Goal: Information Seeking & Learning: Learn about a topic

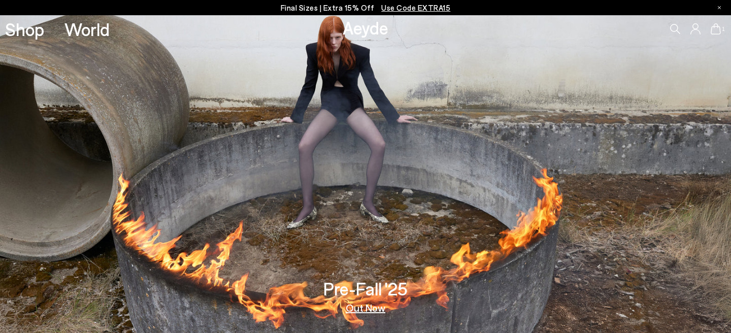
click at [672, 22] on div "1" at bounding box center [609, 28] width 244 height 27
click at [675, 27] on icon at bounding box center [675, 29] width 10 height 10
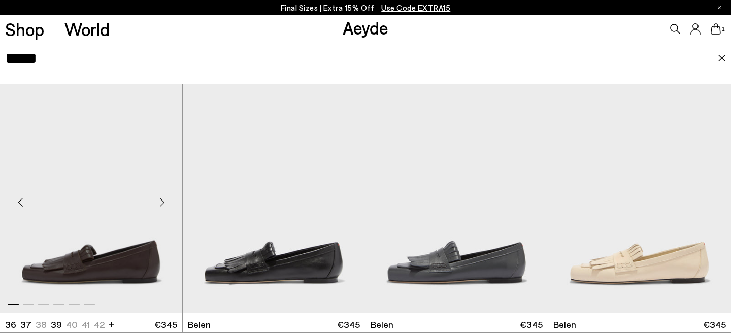
scroll to position [28, 0]
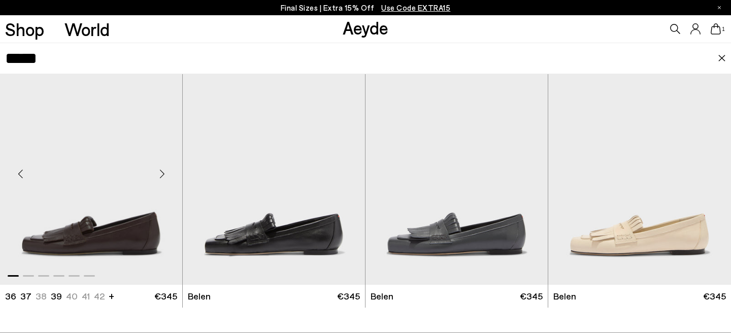
type input "*****"
drag, startPoint x: 124, startPoint y: 229, endPoint x: 48, endPoint y: 61, distance: 184.1
click at [48, 61] on input "*****" at bounding box center [361, 58] width 713 height 30
drag, startPoint x: 48, startPoint y: 61, endPoint x: 0, endPoint y: 61, distance: 48.2
click at [0, 61] on div "*****" at bounding box center [365, 58] width 731 height 31
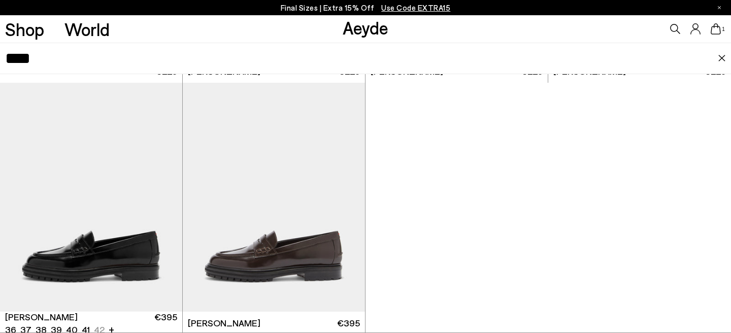
scroll to position [53, 0]
type input "****"
click at [483, 167] on div at bounding box center [365, 83] width 731 height 504
click at [352, 19] on link "Aeyde" at bounding box center [366, 27] width 46 height 21
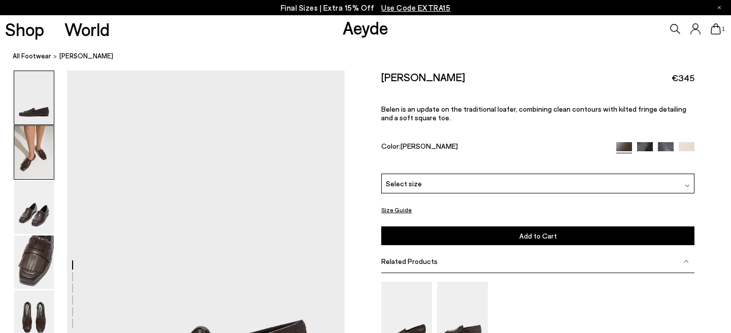
click at [32, 155] on img at bounding box center [34, 152] width 40 height 53
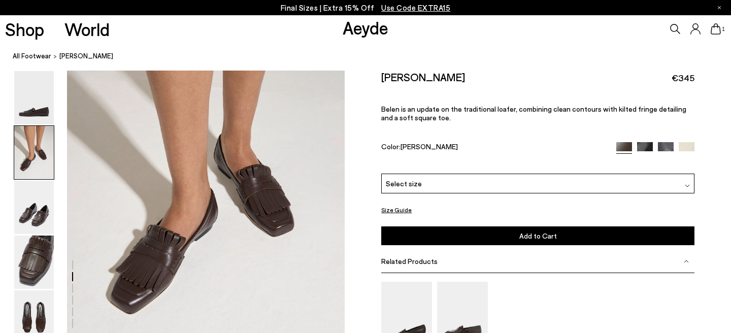
scroll to position [439, 0]
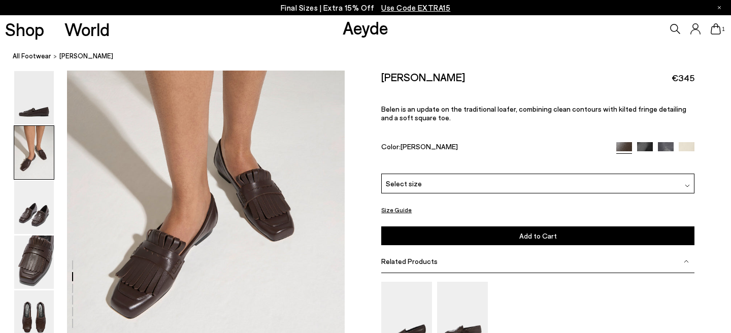
click at [679, 27] on icon at bounding box center [675, 29] width 10 height 10
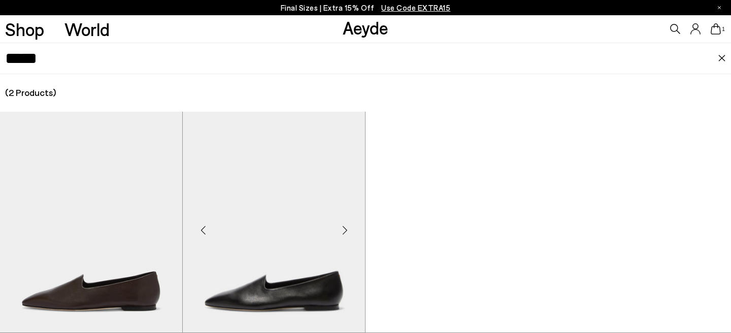
scroll to position [56, 0]
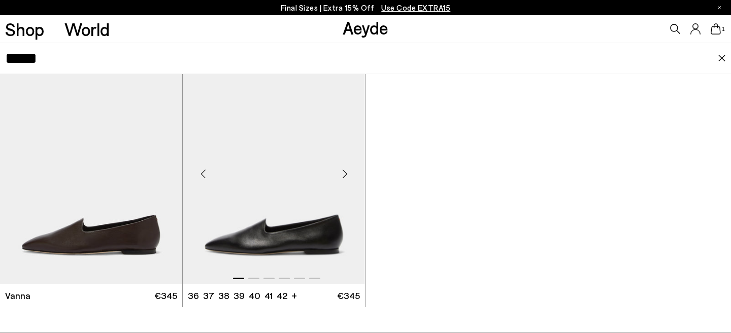
type input "*****"
click at [263, 189] on img "1 / 6" at bounding box center [274, 169] width 182 height 229
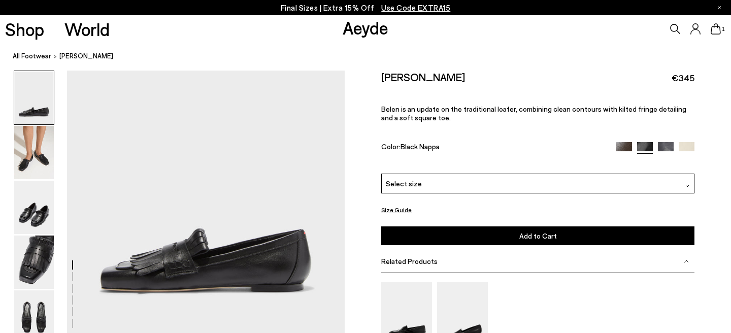
scroll to position [94, 0]
click at [44, 191] on img at bounding box center [34, 207] width 40 height 53
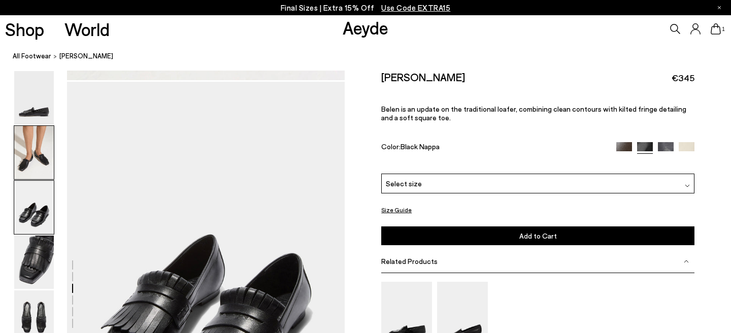
click at [42, 167] on img at bounding box center [34, 152] width 40 height 53
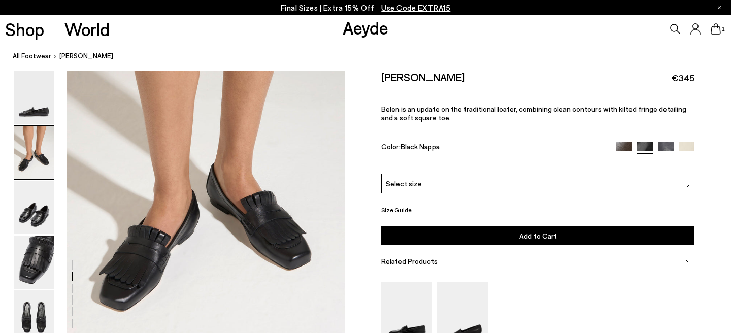
scroll to position [448, 0]
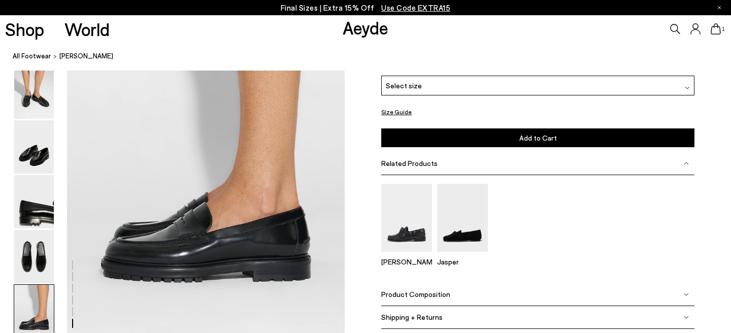
scroll to position [1961, 0]
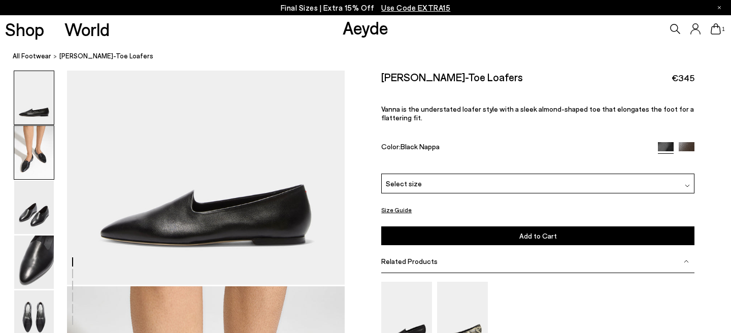
click at [26, 157] on img at bounding box center [34, 152] width 40 height 53
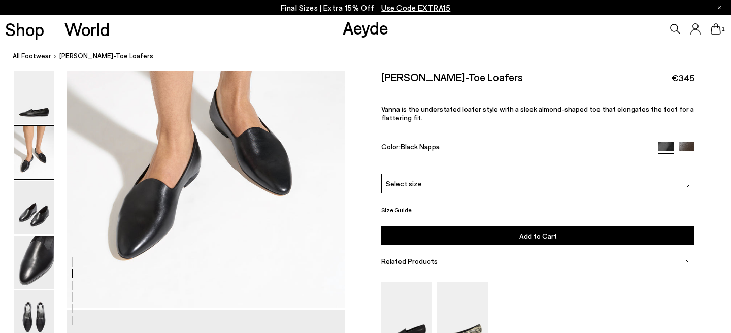
scroll to position [397, 0]
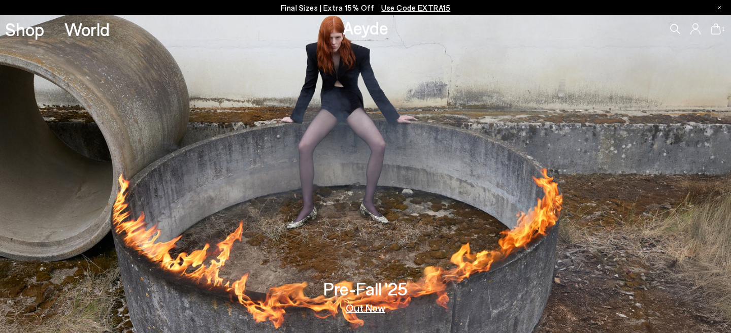
click at [672, 26] on icon at bounding box center [675, 29] width 10 height 10
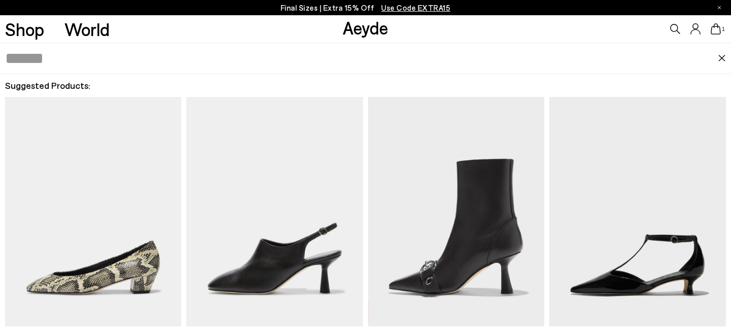
click at [372, 53] on input "text" at bounding box center [361, 58] width 713 height 30
click at [371, 53] on input "text" at bounding box center [361, 58] width 713 height 30
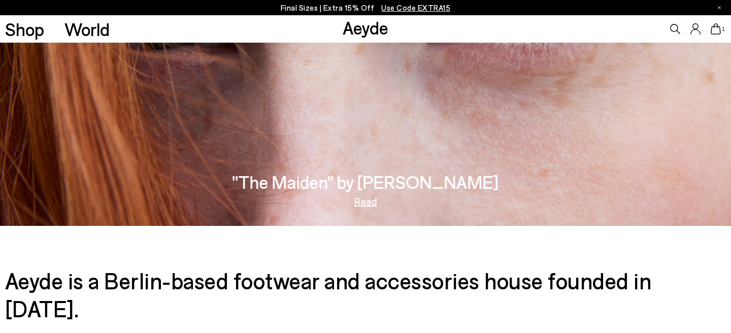
scroll to position [1586, 0]
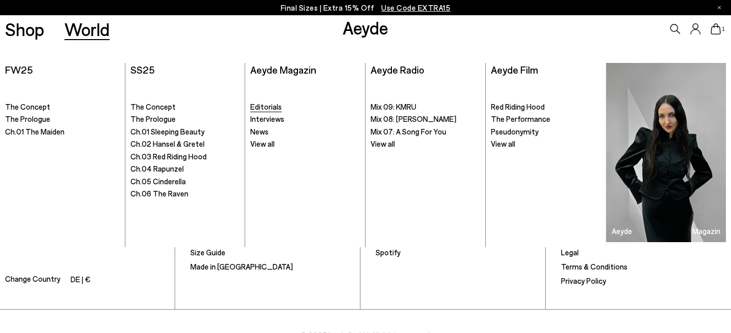
click at [267, 104] on span "Editorials" at bounding box center [265, 106] width 31 height 9
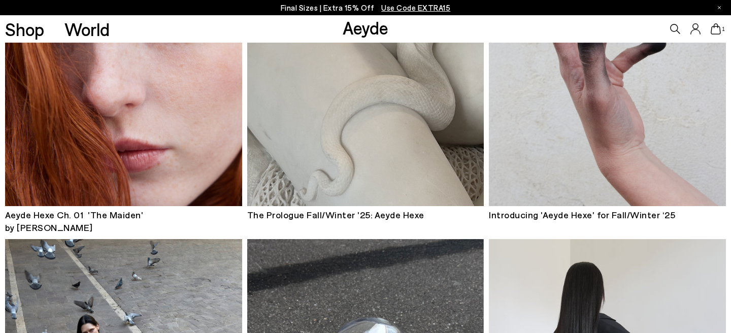
scroll to position [211, 0]
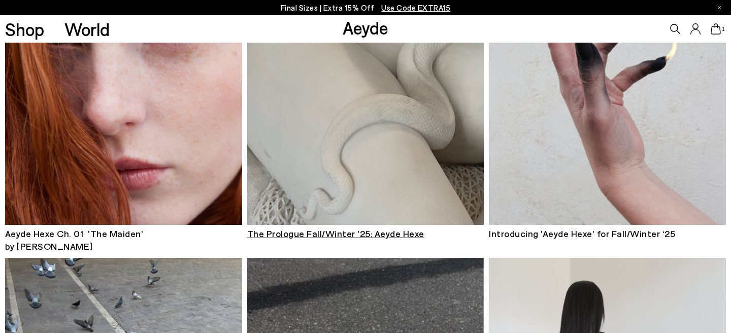
click at [365, 157] on img at bounding box center [365, 66] width 237 height 317
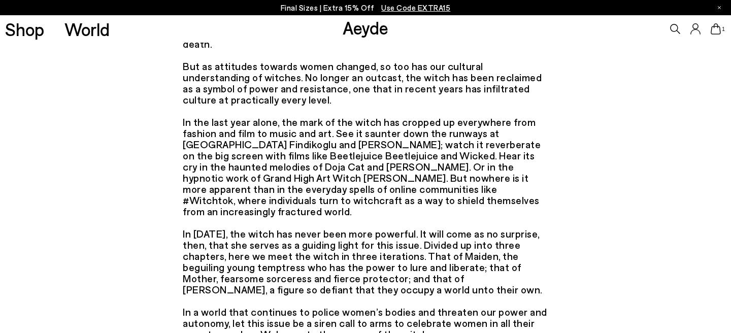
scroll to position [725, 0]
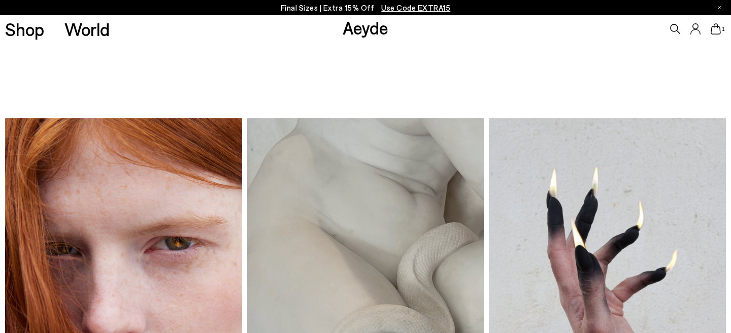
scroll to position [211, 0]
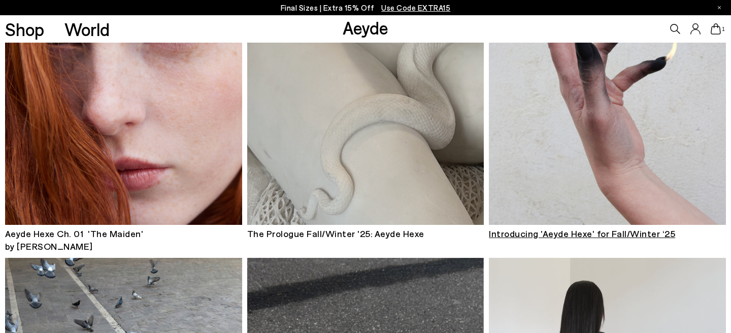
click at [583, 155] on img at bounding box center [607, 66] width 237 height 317
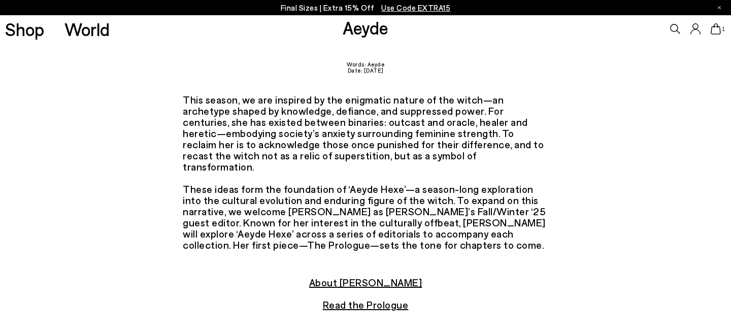
scroll to position [78, 0]
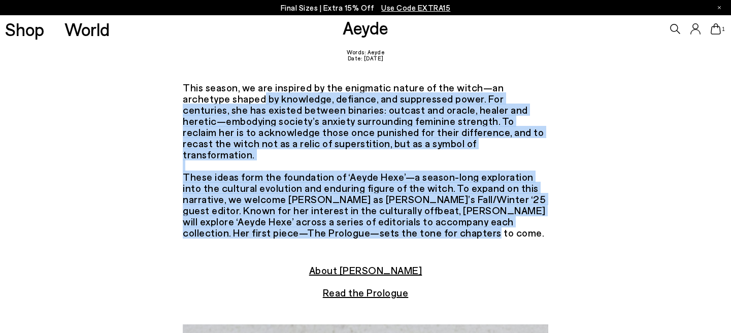
drag, startPoint x: 434, startPoint y: 223, endPoint x: 140, endPoint y: 101, distance: 318.0
click at [140, 101] on div "This season, we are inspired by the enigmatic nature of the witch—an archetype …" at bounding box center [365, 173] width 731 height 183
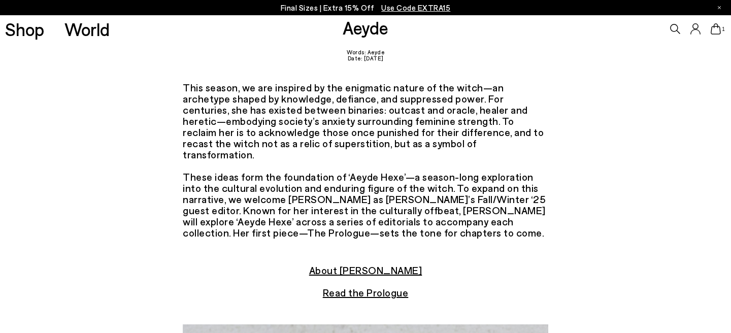
click at [180, 107] on div "This season, we are inspired by the enigmatic nature of the witch—an archetype …" at bounding box center [365, 173] width 731 height 183
drag, startPoint x: 484, startPoint y: 147, endPoint x: 171, endPoint y: 88, distance: 318.7
click at [170, 88] on div "This season, we are inspired by the enigmatic nature of the witch—an archetype …" at bounding box center [365, 173] width 731 height 183
copy div "This season, we are inspired by the enigmatic nature of the witch—an archetype …"
